Goal: Information Seeking & Learning: Learn about a topic

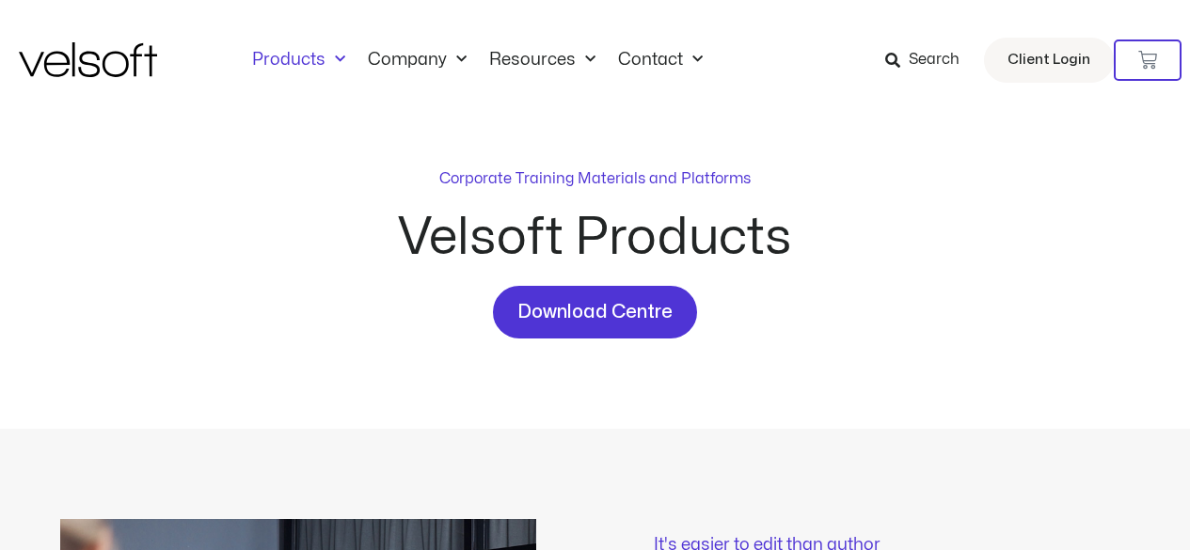
scroll to position [588, 0]
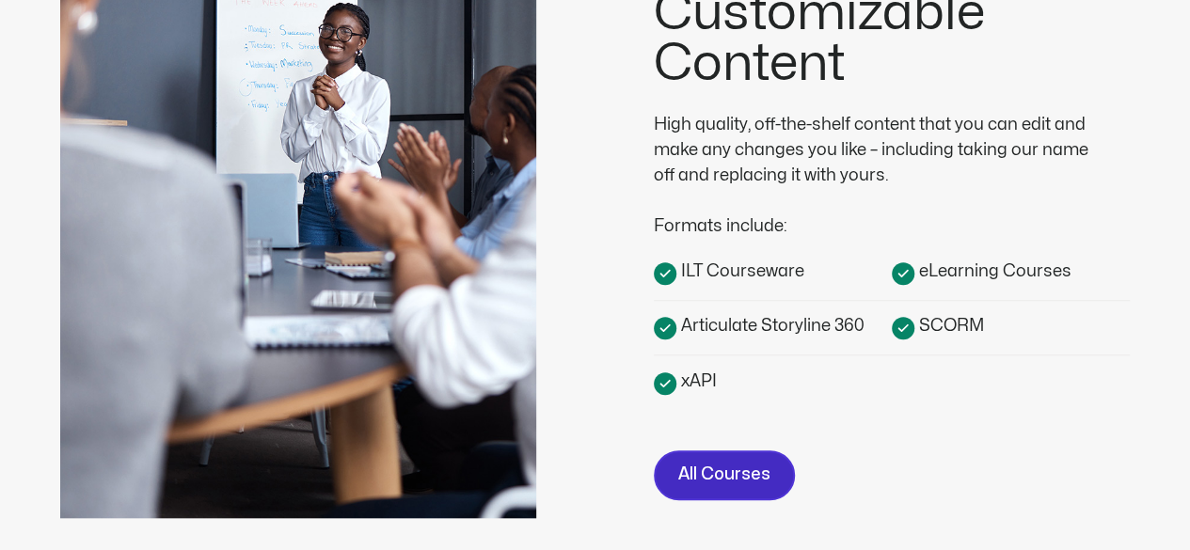
click at [685, 477] on span "All Courses" at bounding box center [724, 475] width 92 height 27
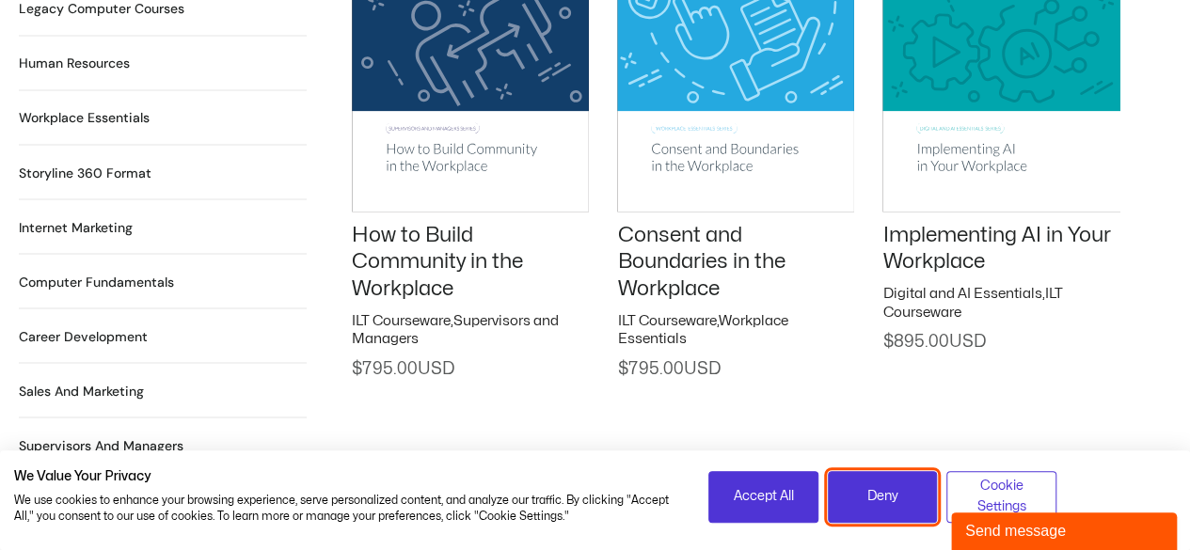
click at [891, 498] on span "Deny" at bounding box center [882, 496] width 31 height 21
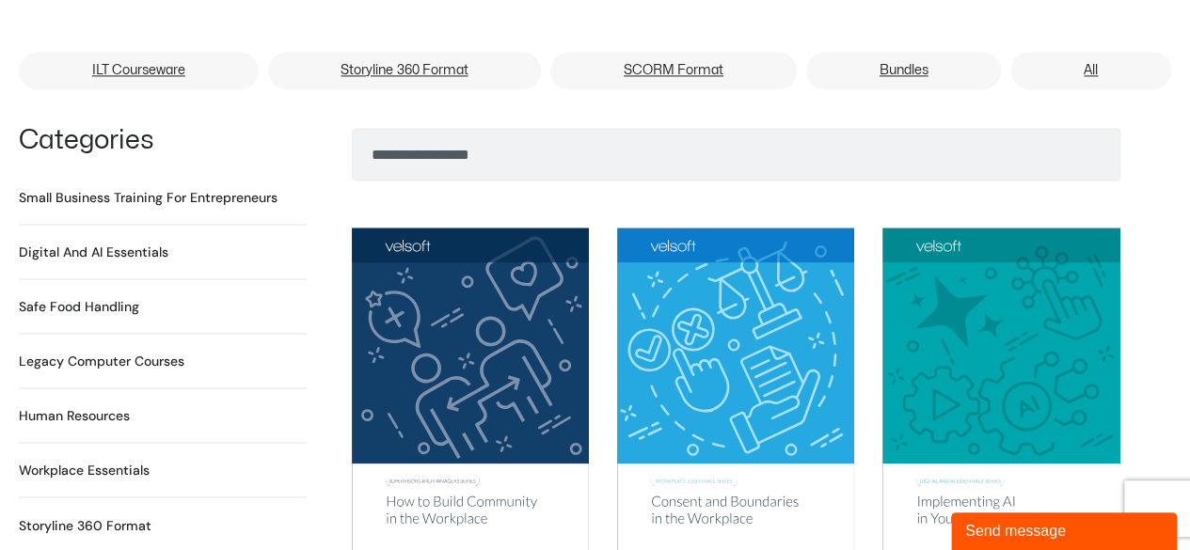
scroll to position [1361, 0]
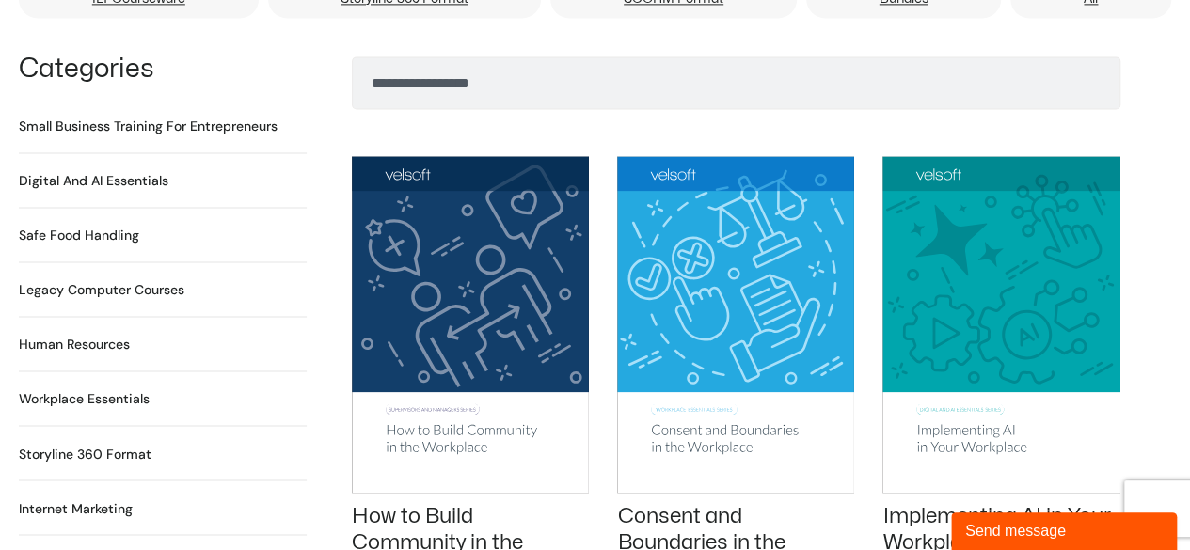
click at [65, 335] on h2 "Human Resources 64 Products" at bounding box center [74, 345] width 111 height 20
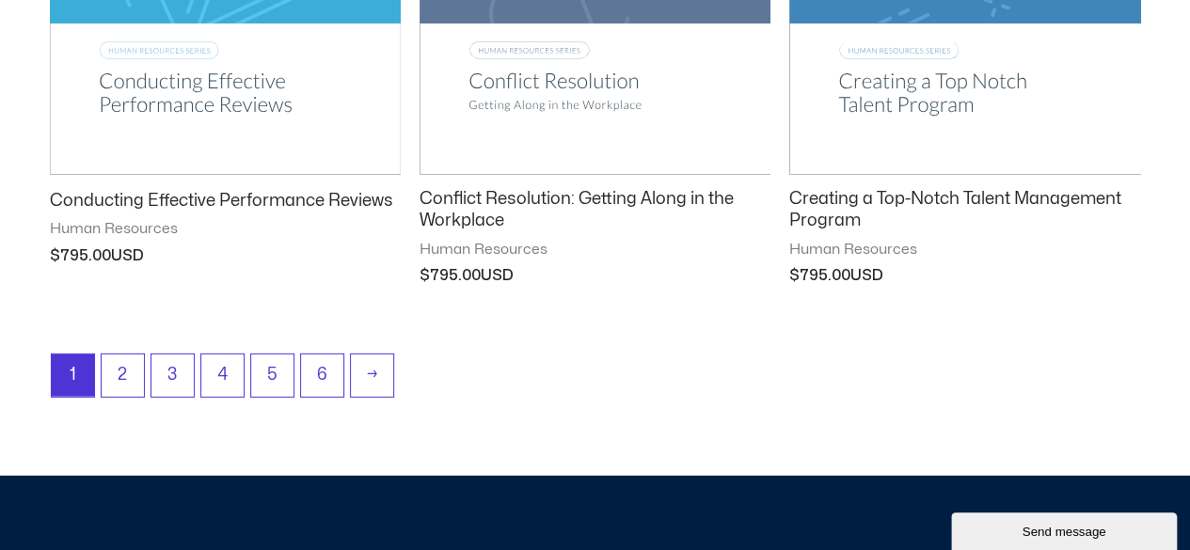
scroll to position [2664, 0]
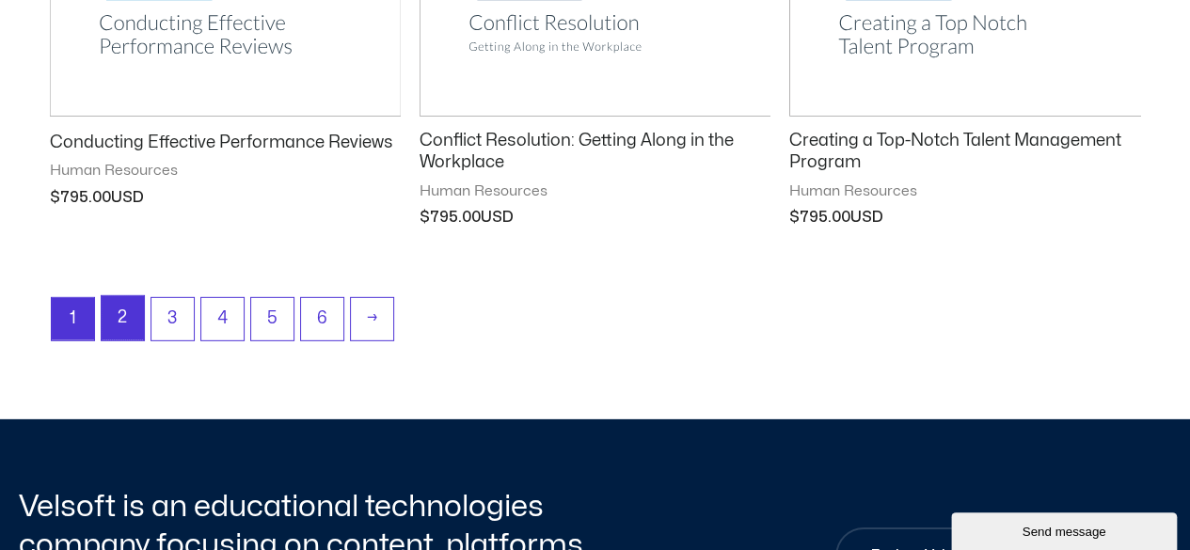
click at [131, 324] on link "2" at bounding box center [123, 318] width 42 height 44
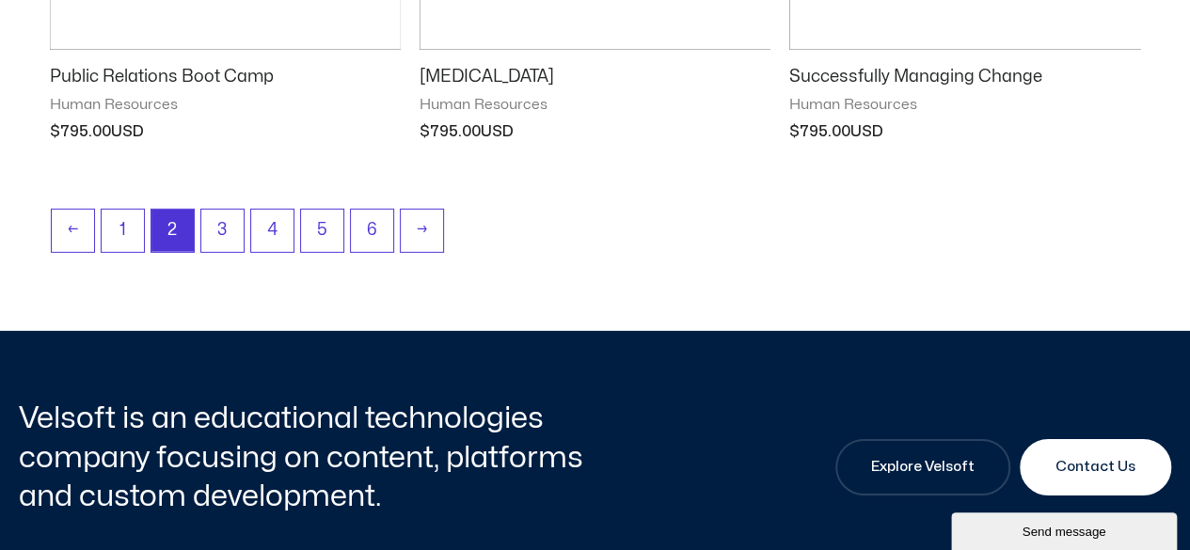
scroll to position [2771, 0]
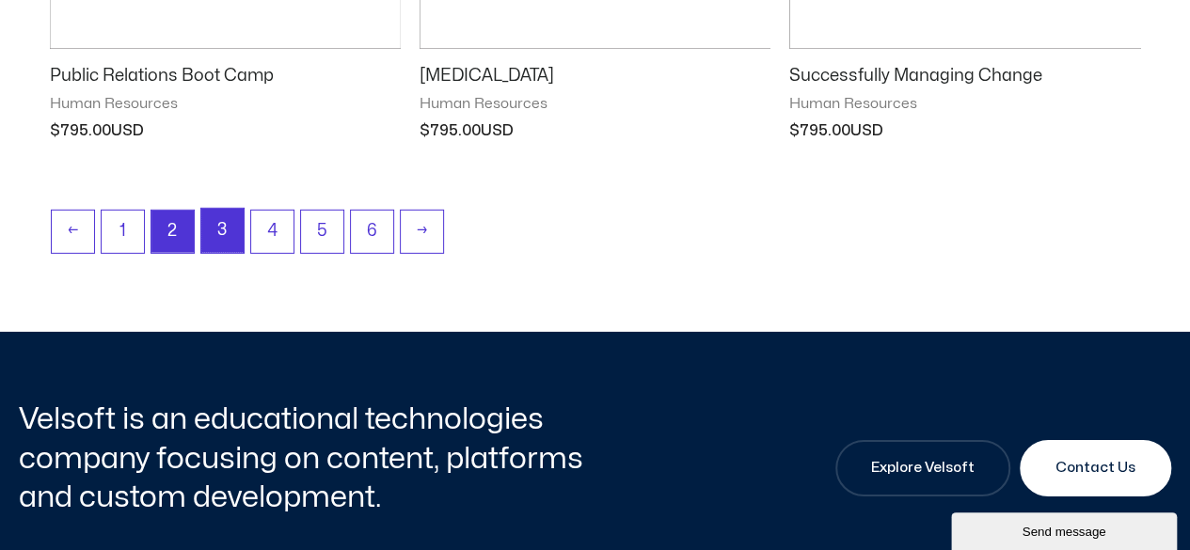
click at [228, 231] on link "3" at bounding box center [222, 231] width 42 height 44
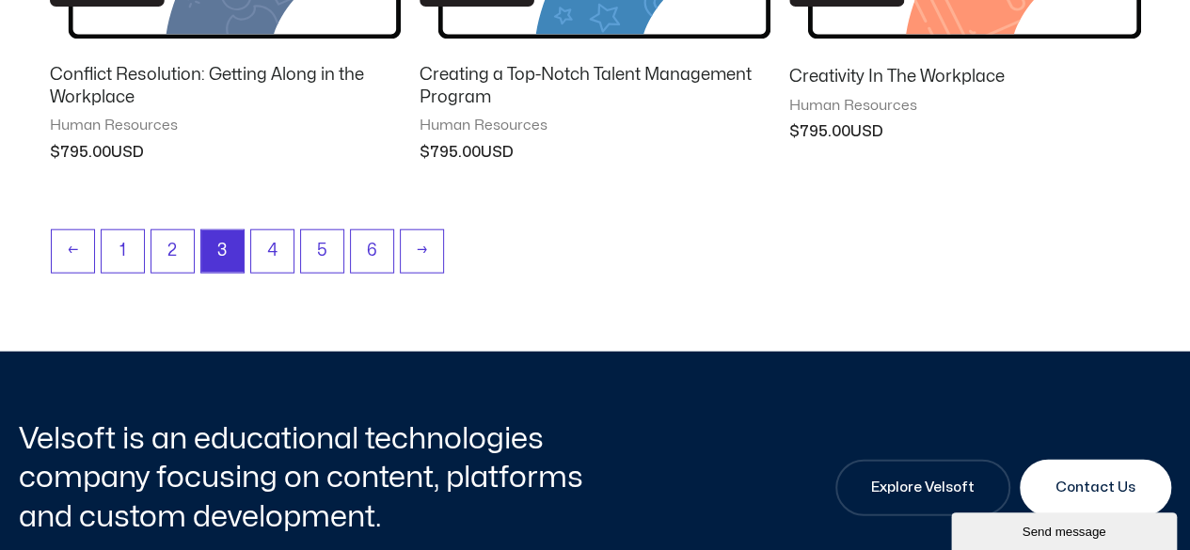
scroll to position [2176, 0]
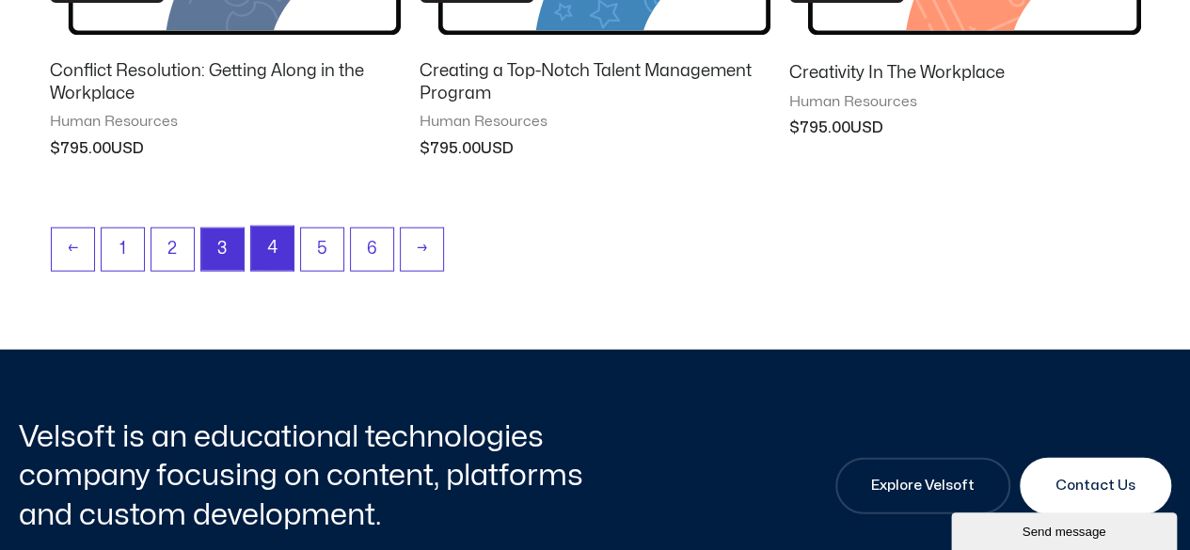
click at [256, 249] on link "4" at bounding box center [272, 249] width 42 height 44
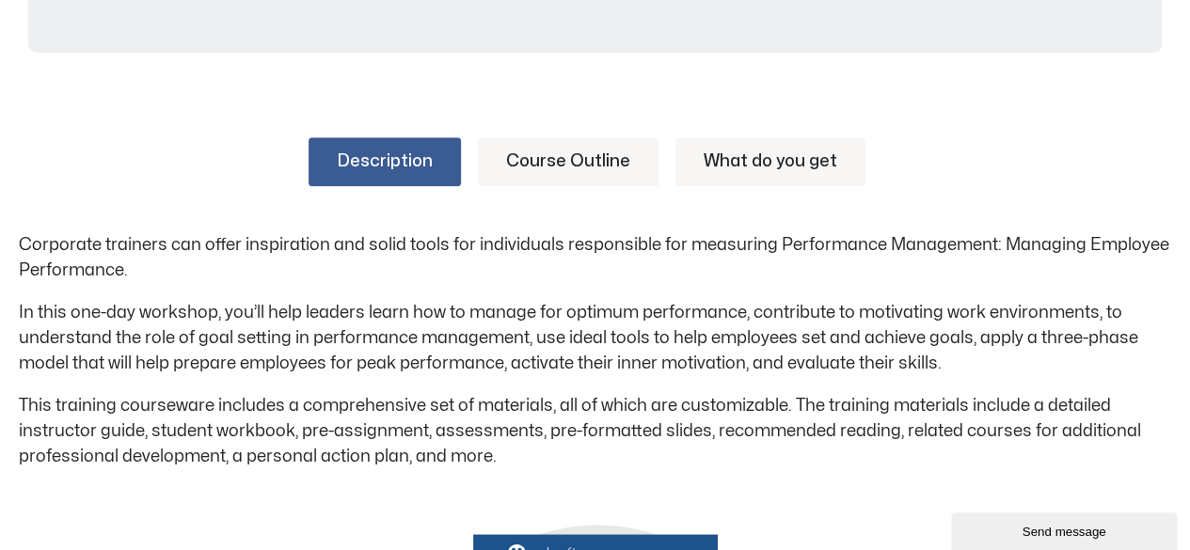
scroll to position [869, 0]
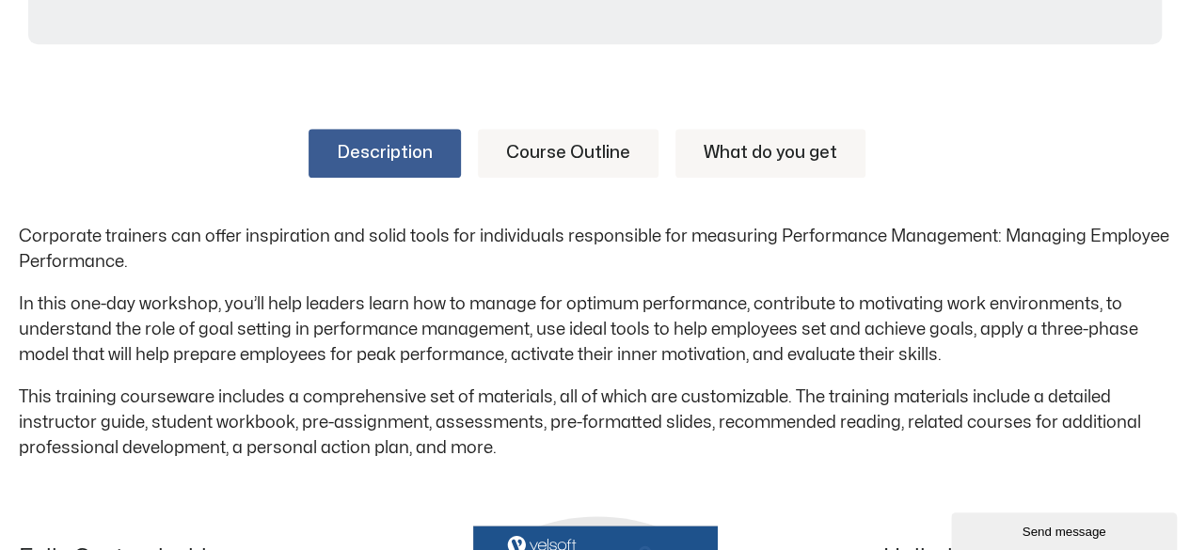
click at [561, 161] on link "Course Outline" at bounding box center [568, 153] width 181 height 49
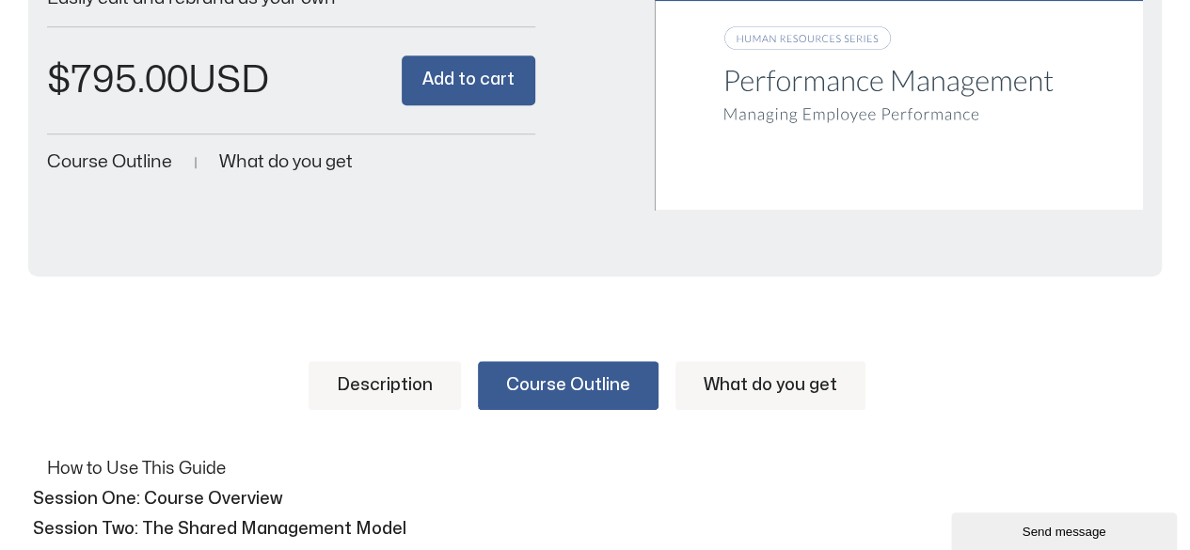
scroll to position [641, 0]
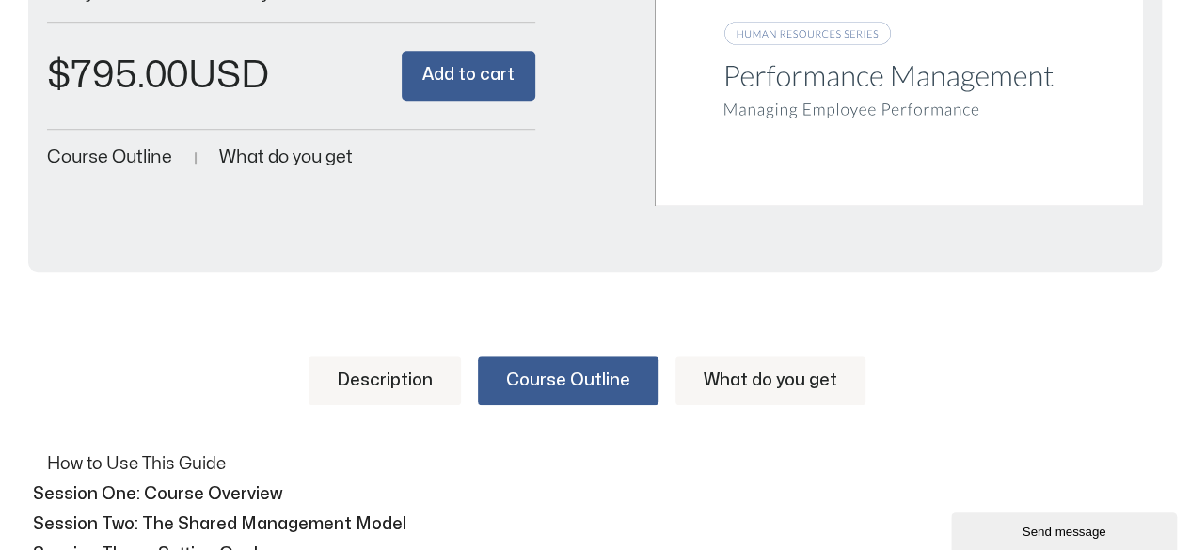
click at [728, 385] on link "What do you get" at bounding box center [770, 380] width 190 height 49
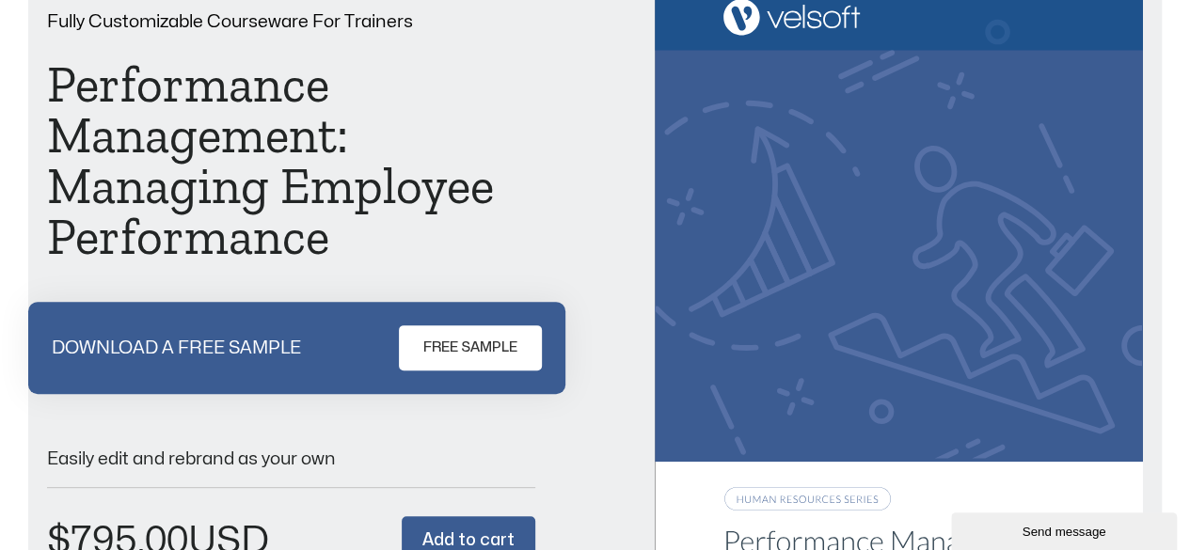
scroll to position [0, 0]
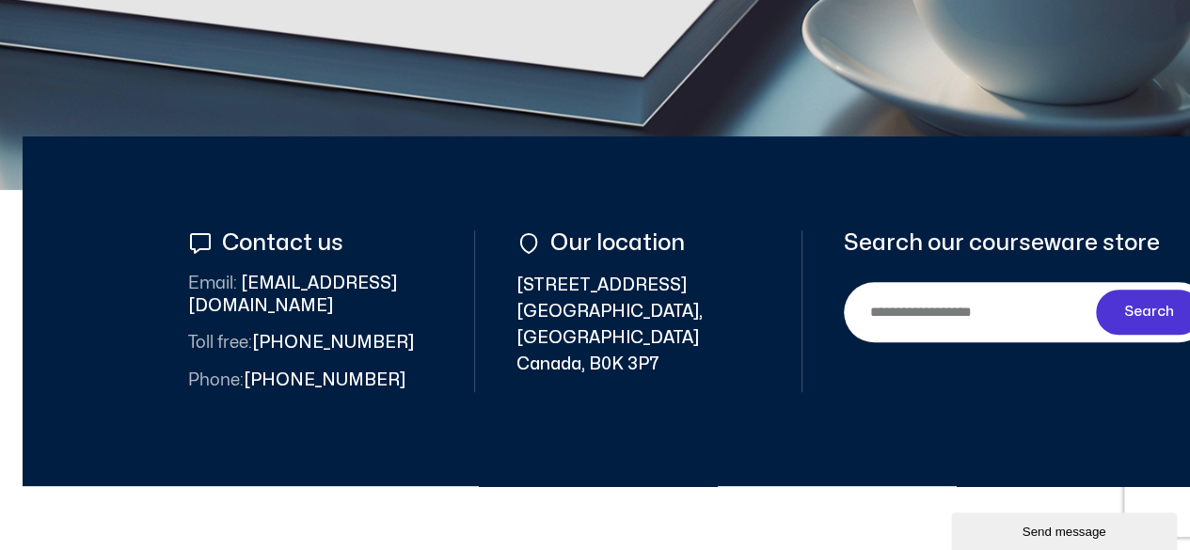
scroll to position [663, 0]
